Goal: Task Accomplishment & Management: Use online tool/utility

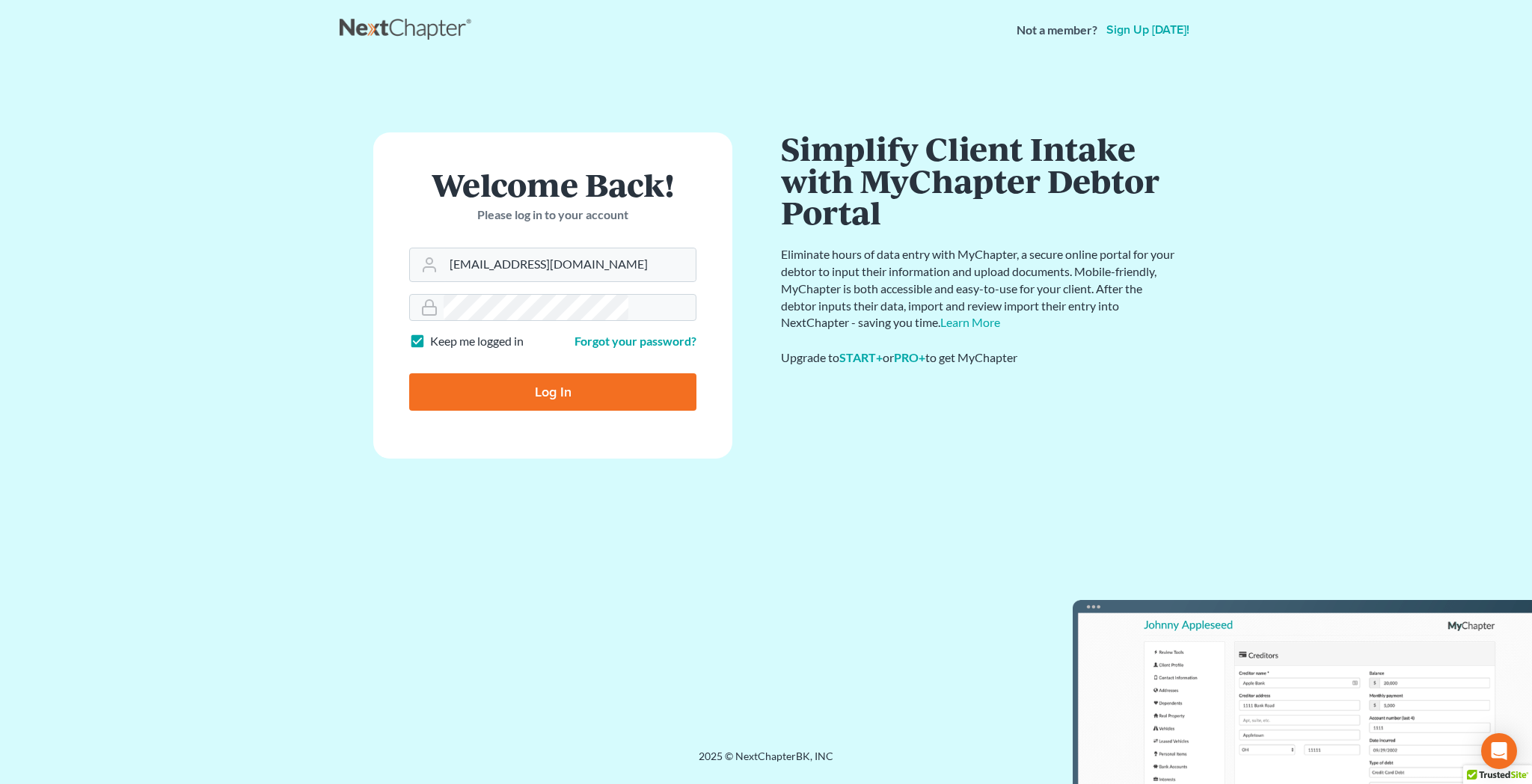
type input "[EMAIL_ADDRESS][DOMAIN_NAME]"
click at [540, 373] on input "Log In" at bounding box center [553, 392] width 287 height 37
type input "Thinking..."
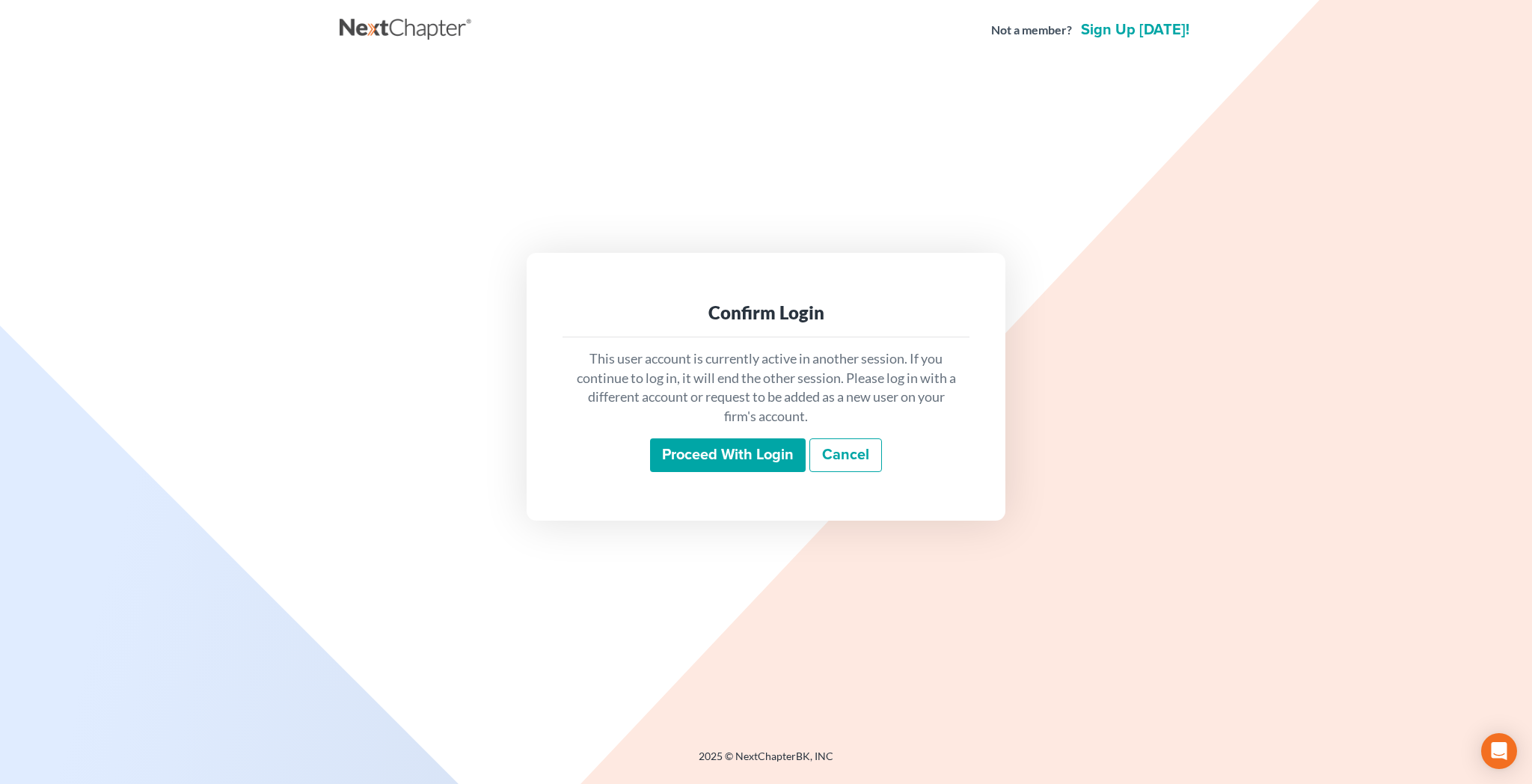
click at [726, 444] on input "Proceed with login" at bounding box center [728, 455] width 156 height 34
